Goal: Find specific page/section: Find specific page/section

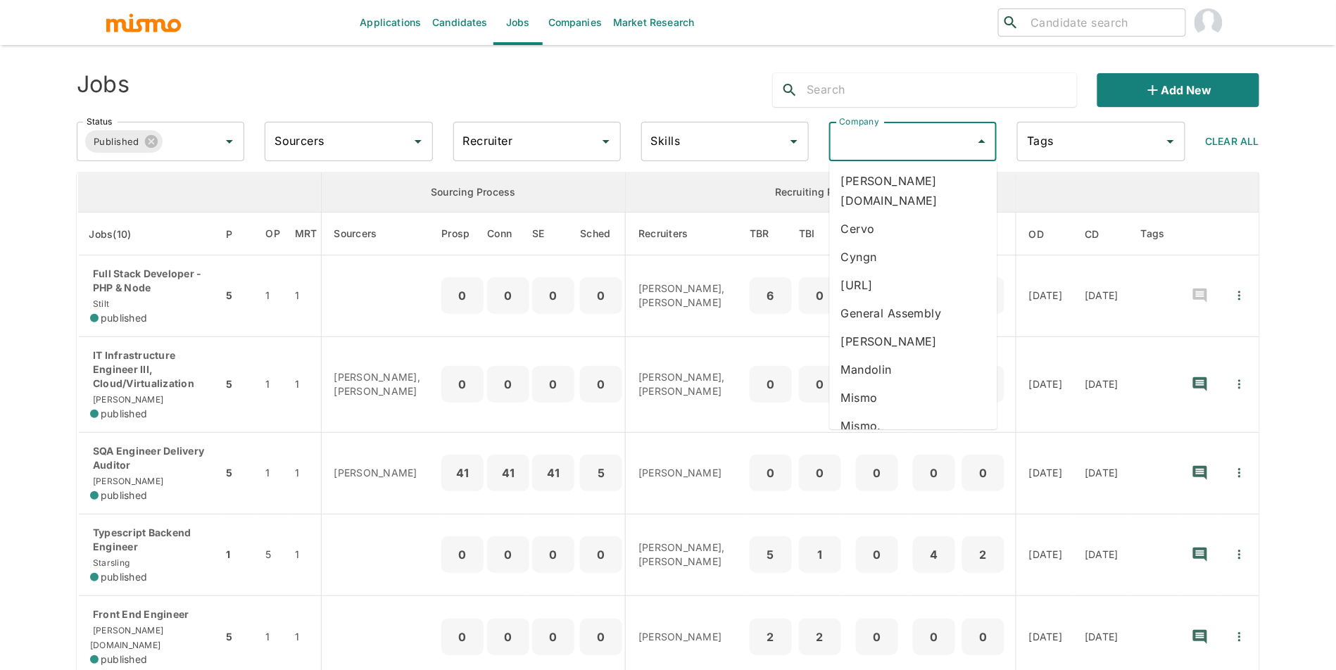
click at [952, 180] on li "carde.io" at bounding box center [914, 191] width 168 height 48
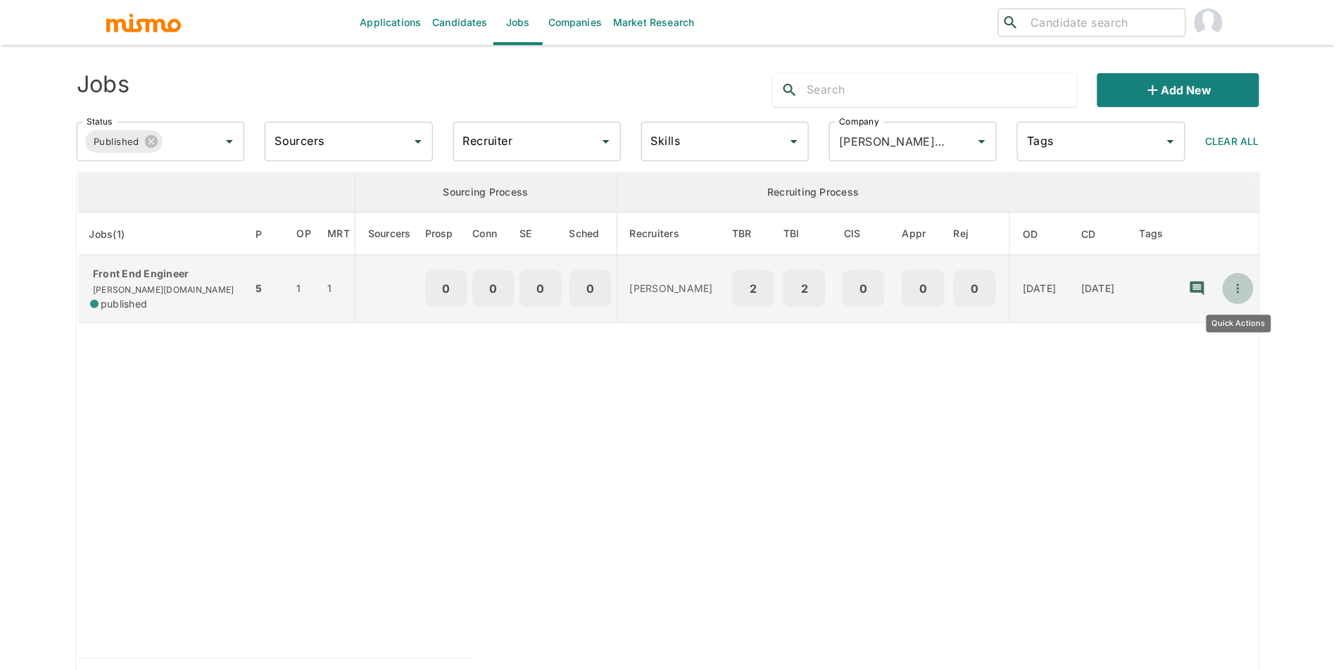
click at [1235, 293] on icon "Quick Actions" at bounding box center [1239, 289] width 14 height 14
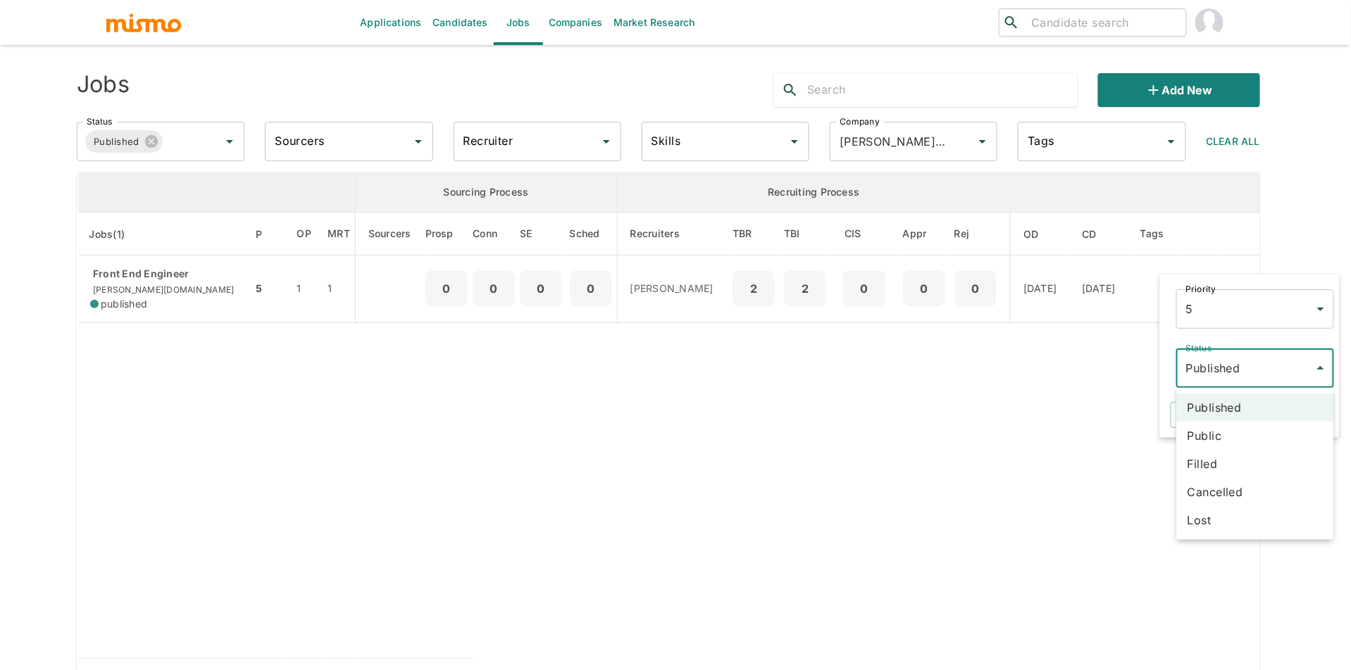
click at [1233, 358] on body "Applications Candidates Jobs Companies Market Research ​ ​ Jobs Add new Status …" at bounding box center [675, 352] width 1351 height 704
click at [1235, 496] on li "Cancelled" at bounding box center [1255, 492] width 158 height 28
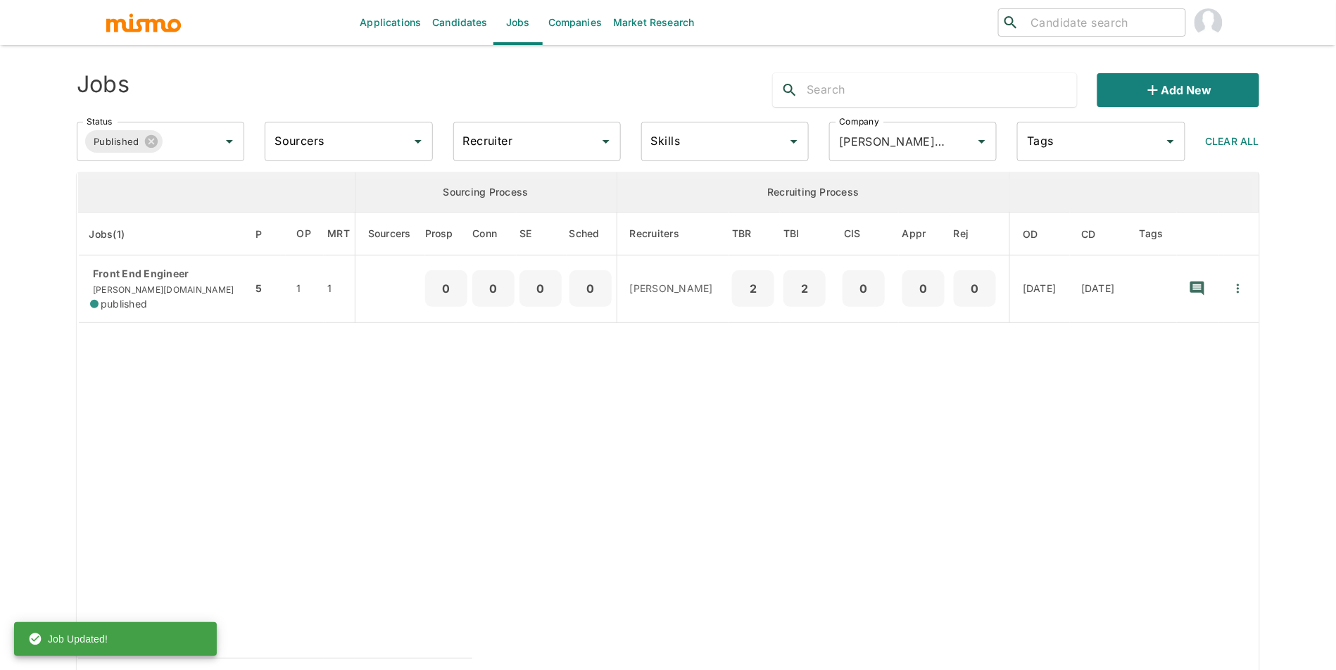
click at [923, 156] on div "carde.io Company" at bounding box center [913, 141] width 168 height 39
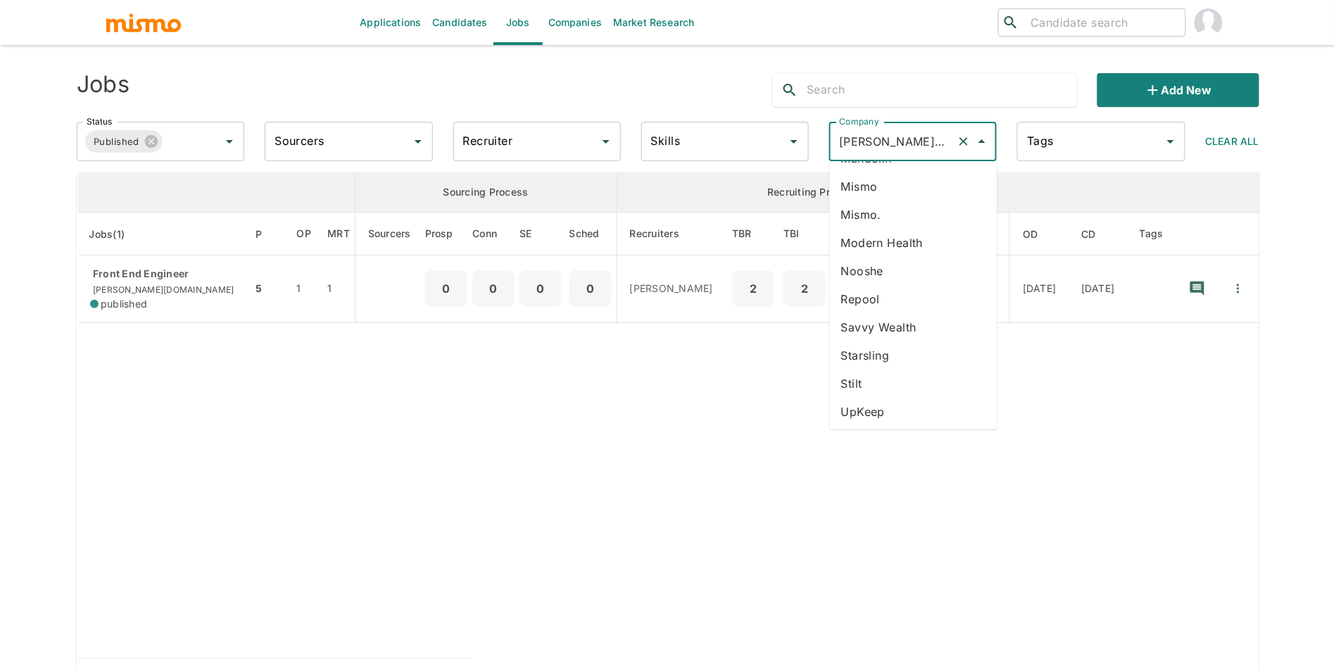
scroll to position [165, 0]
click at [943, 420] on li "UpKeep" at bounding box center [914, 410] width 168 height 28
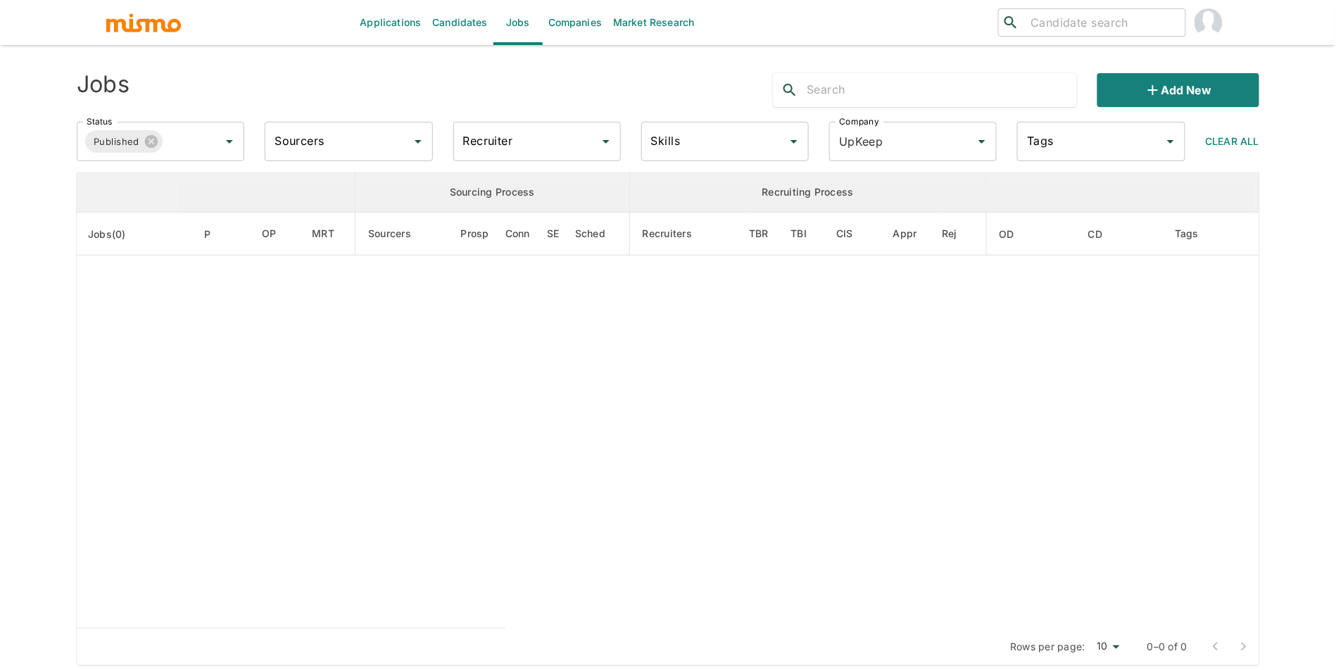
click at [943, 420] on table "Sourcing Process Recruiting Process Jobs(0) P OP MRT Sourcers Prosp Conn SE Sch…" at bounding box center [668, 401] width 1183 height 456
